Goal: Transaction & Acquisition: Purchase product/service

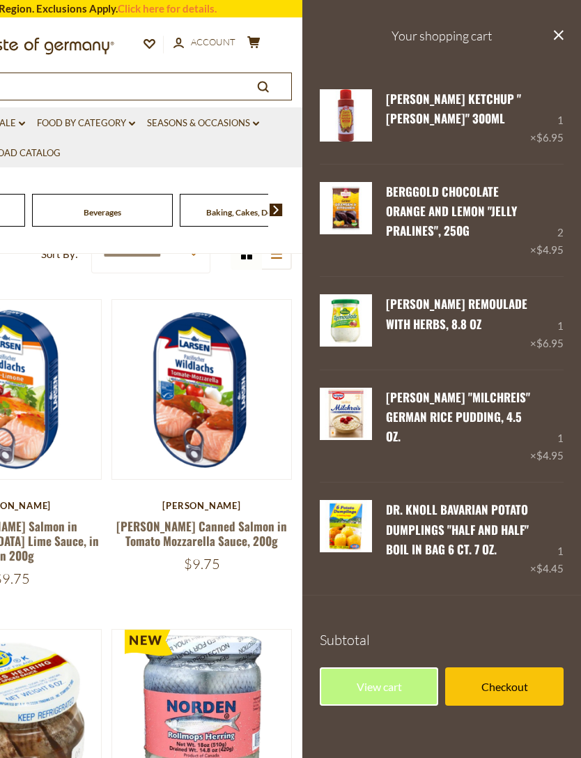
click at [448, 568] on link "Remove" at bounding box center [442, 569] width 43 height 13
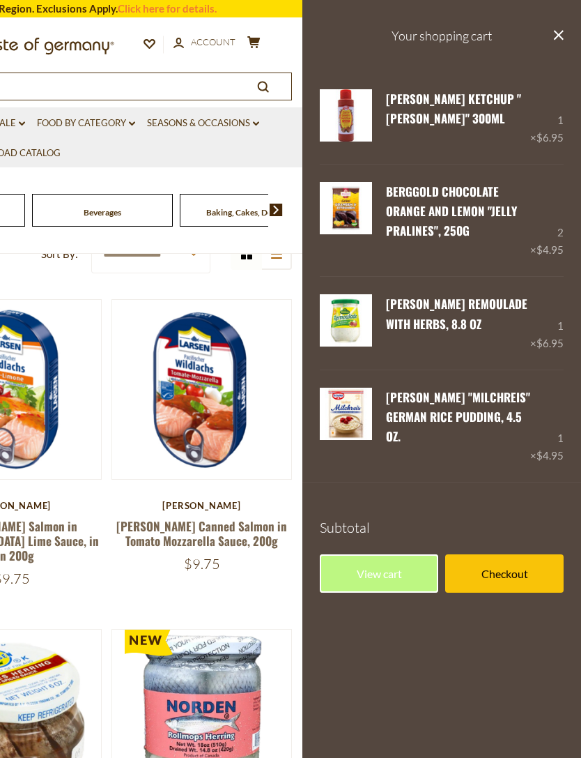
click at [459, 463] on link "Remove" at bounding box center [442, 457] width 43 height 13
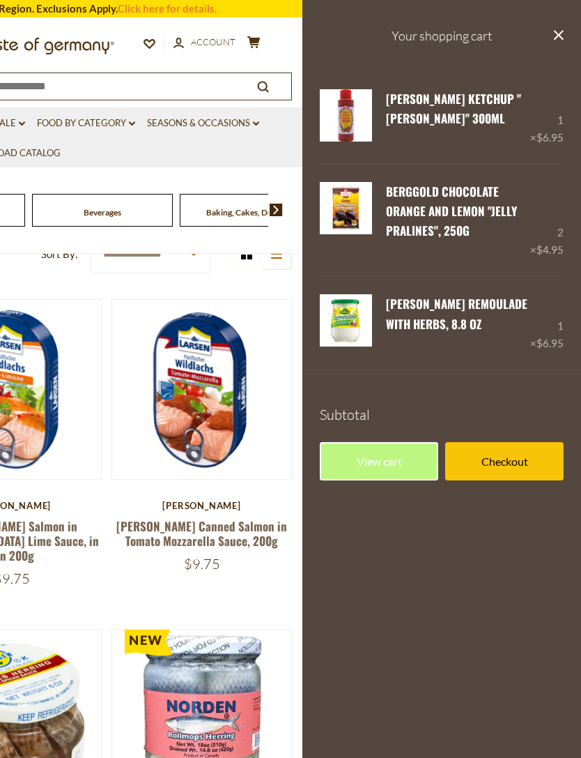
click at [457, 347] on link "Remove" at bounding box center [442, 344] width 43 height 13
click at [453, 350] on link "Remove" at bounding box center [442, 344] width 43 height 13
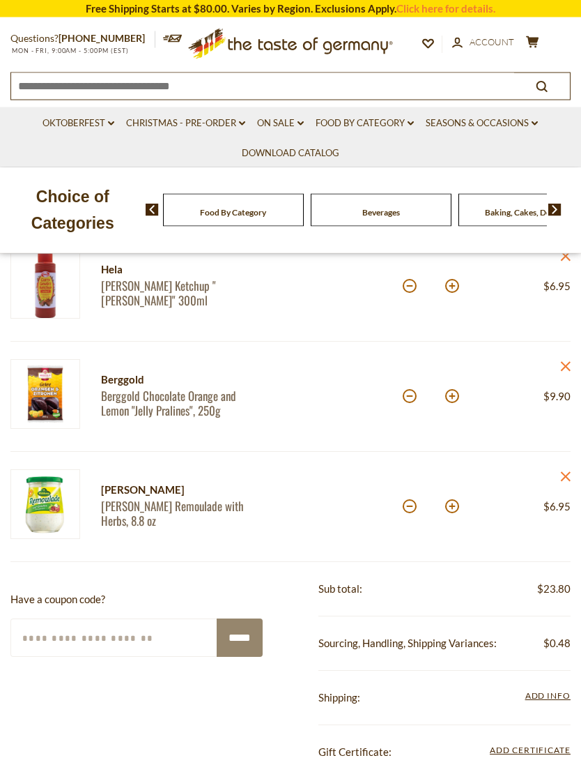
scroll to position [201, 0]
click at [569, 372] on link "close" at bounding box center [565, 367] width 10 height 17
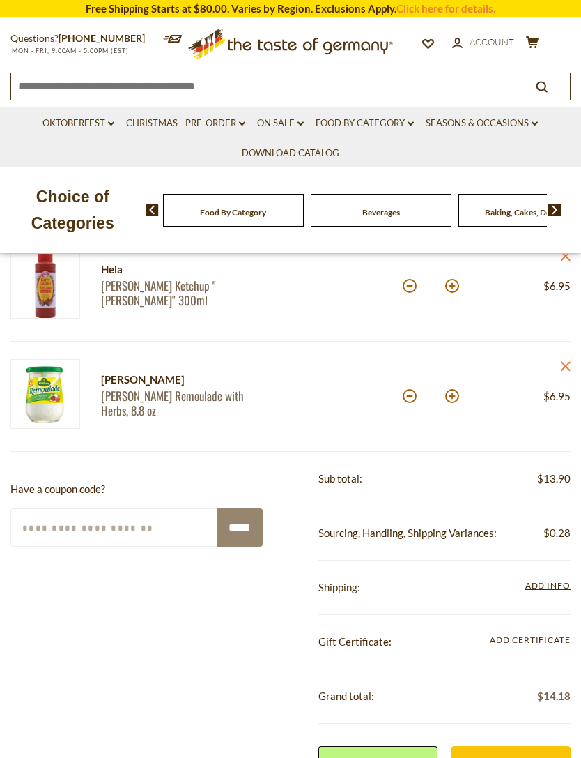
click at [565, 266] on link "close" at bounding box center [565, 257] width 10 height 17
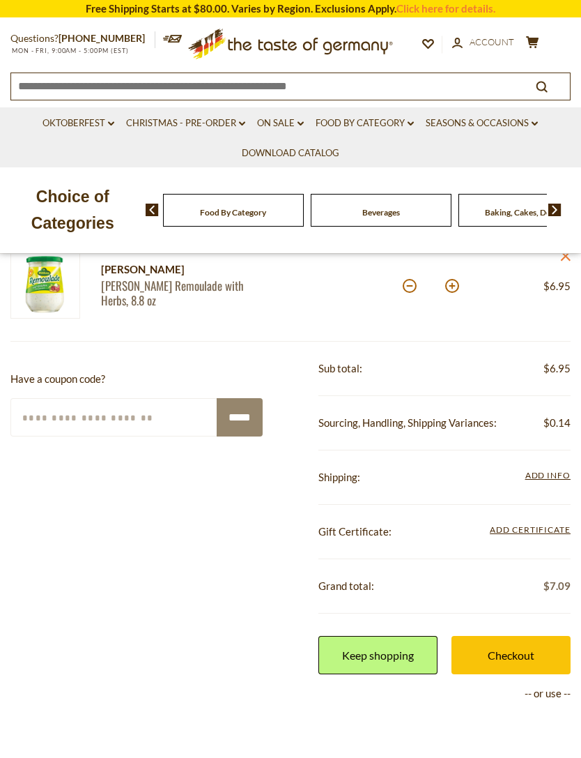
click at [571, 259] on icon "close" at bounding box center [565, 256] width 10 height 10
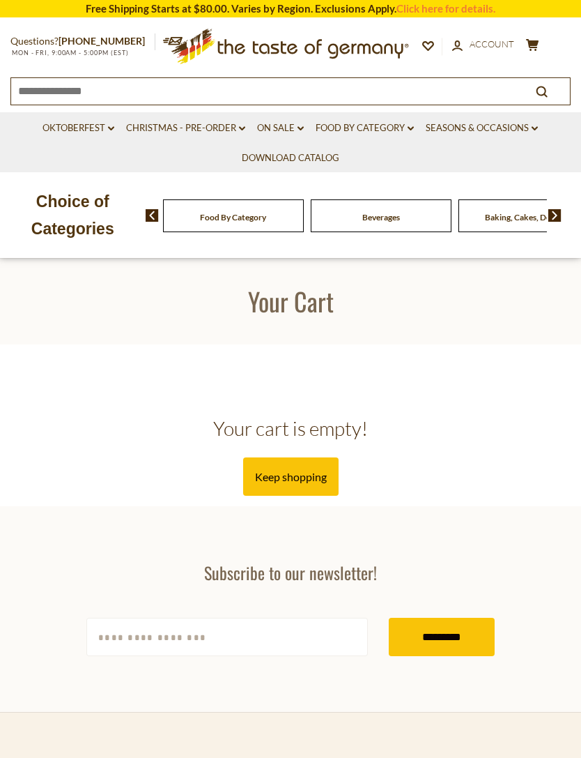
scroll to position [246, 0]
